Goal: Use online tool/utility

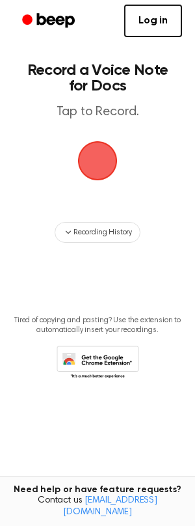
click at [105, 176] on span "button" at bounding box center [97, 161] width 36 height 36
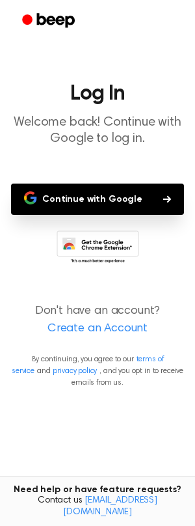
click at [130, 206] on button "Continue with Google" at bounding box center [97, 199] width 173 height 31
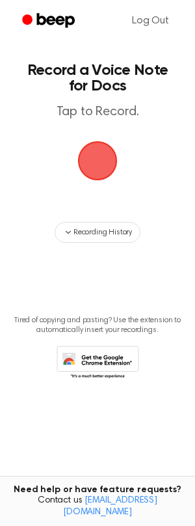
click at [93, 122] on main "Record a Voice Note for Docs Tap to Record. Recording History Tired of copying …" at bounding box center [97, 242] width 195 height 484
click at [92, 162] on span "button" at bounding box center [97, 161] width 36 height 36
click at [90, 165] on span "button" at bounding box center [97, 161] width 36 height 36
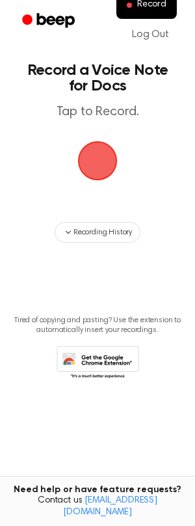
click at [103, 154] on span "button" at bounding box center [98, 161] width 40 height 40
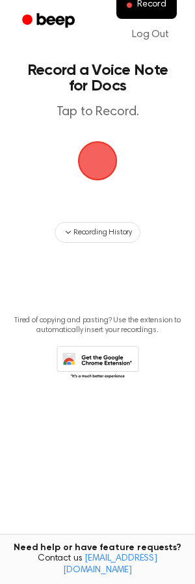
click at [107, 365] on icon at bounding box center [98, 364] width 83 height 36
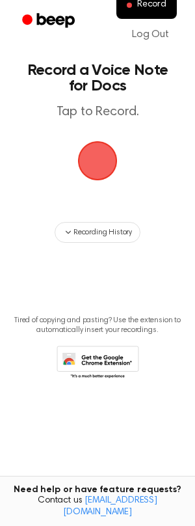
click at [92, 152] on span "button" at bounding box center [98, 161] width 40 height 40
click at [92, 150] on span "button" at bounding box center [98, 161] width 40 height 40
click at [94, 164] on span "button" at bounding box center [98, 161] width 42 height 42
click at [102, 160] on span "button" at bounding box center [97, 161] width 70 height 70
click at [100, 179] on span "button" at bounding box center [97, 161] width 36 height 36
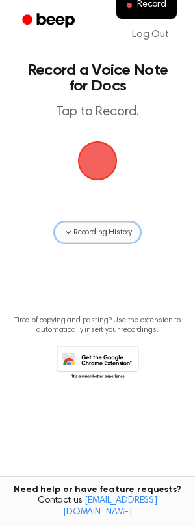
click at [107, 238] on button "Recording History" at bounding box center [98, 232] width 86 height 21
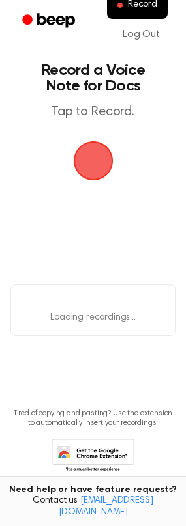
click at [84, 163] on span "button" at bounding box center [93, 161] width 36 height 36
